Goal: Download file/media

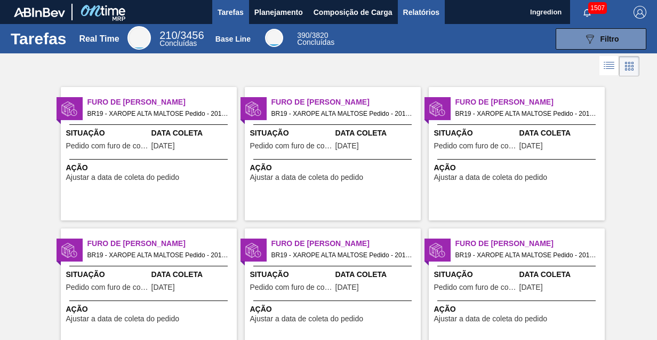
click at [421, 12] on span "Relatórios" at bounding box center [421, 12] width 36 height 13
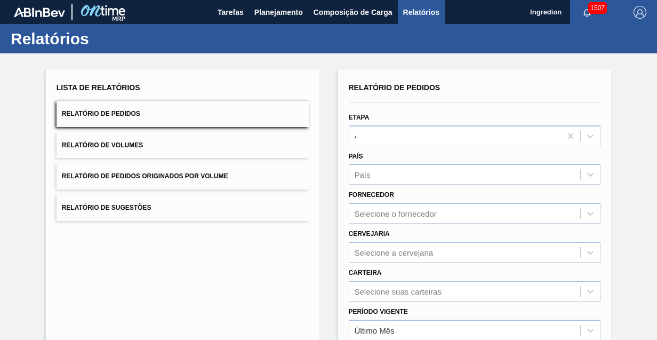
type input "Aguardando Faturamento"
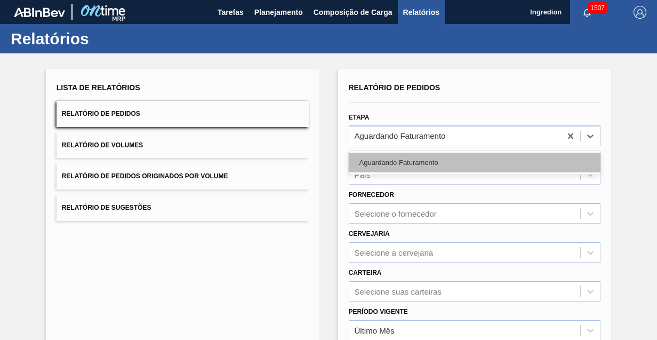
click at [474, 162] on div "Aguardando Faturamento" at bounding box center [475, 163] width 252 height 20
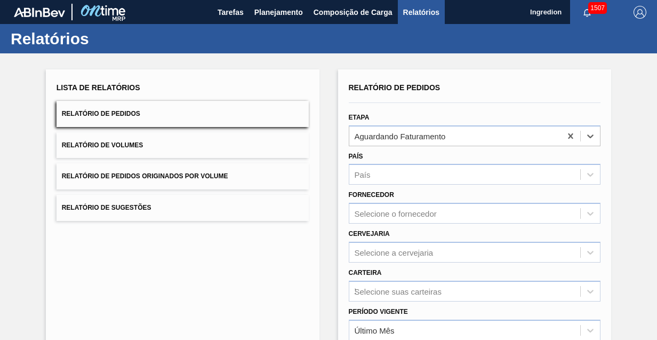
type input "Xarope"
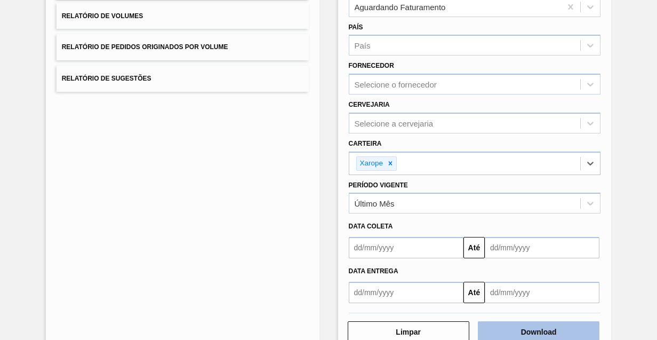
click at [537, 330] on button "Download" at bounding box center [539, 331] width 122 height 21
